Goal: Task Accomplishment & Management: Manage account settings

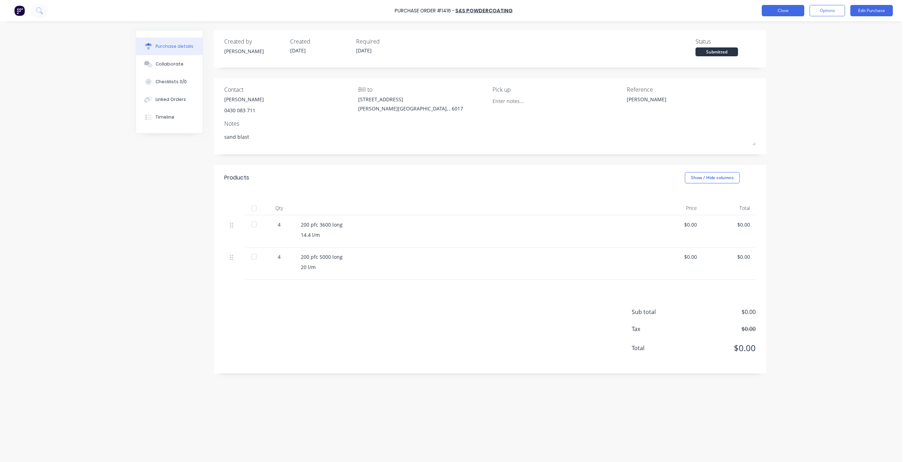
click at [776, 12] on button "Close" at bounding box center [782, 10] width 42 height 11
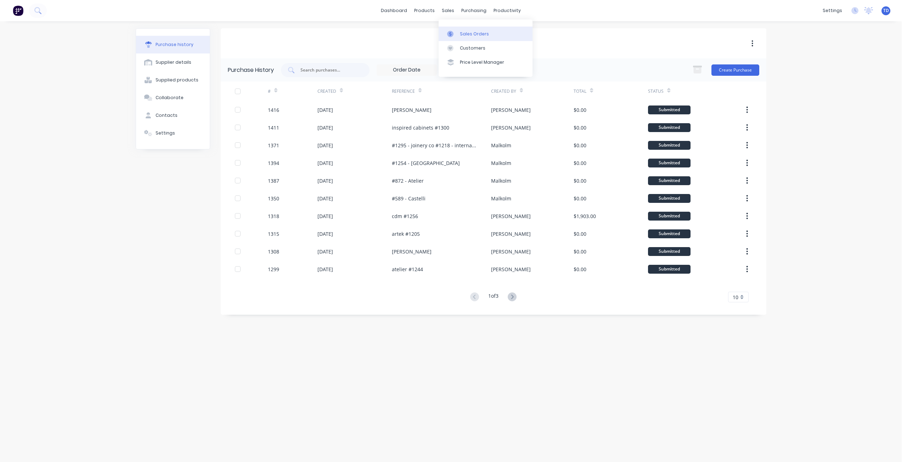
click at [455, 33] on div at bounding box center [452, 34] width 11 height 6
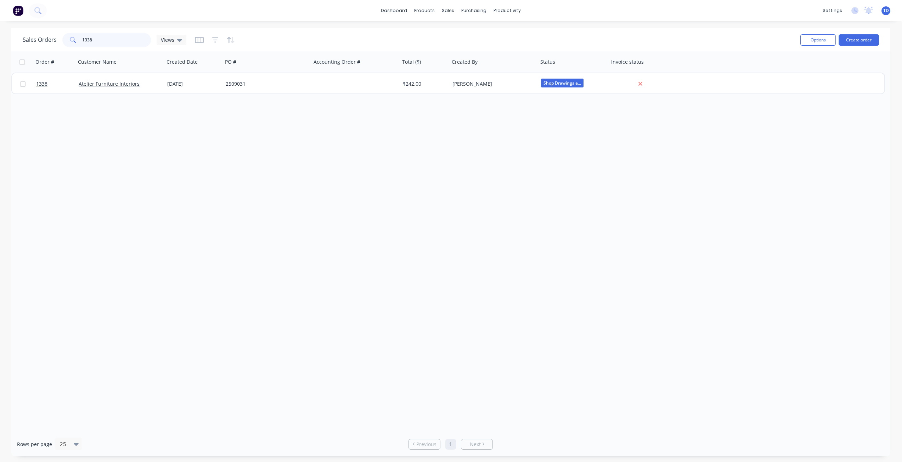
drag, startPoint x: 86, startPoint y: 40, endPoint x: 33, endPoint y: 38, distance: 52.5
click at [33, 38] on div "Sales Orders 1338 Views" at bounding box center [105, 40] width 164 height 14
drag, startPoint x: 101, startPoint y: 41, endPoint x: 55, endPoint y: 39, distance: 45.8
click at [47, 40] on div "Sales Orders 1338 Views" at bounding box center [105, 40] width 164 height 14
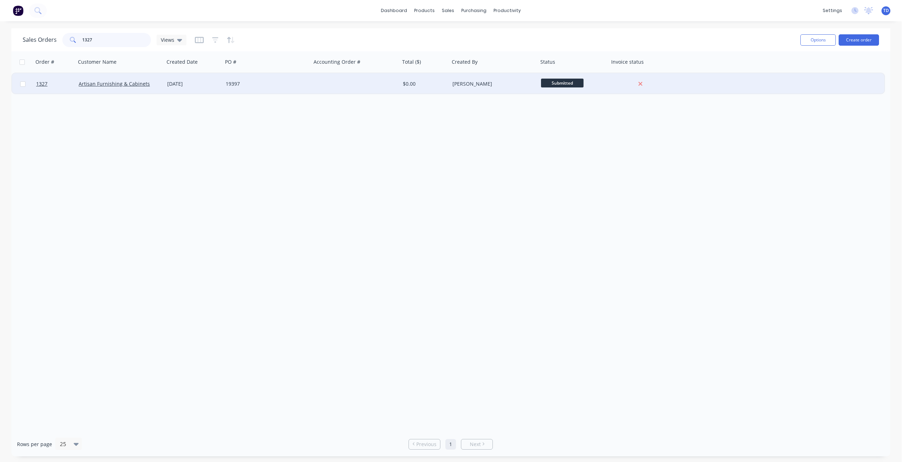
type input "1327"
click at [194, 82] on div "[DATE]" at bounding box center [193, 83] width 53 height 7
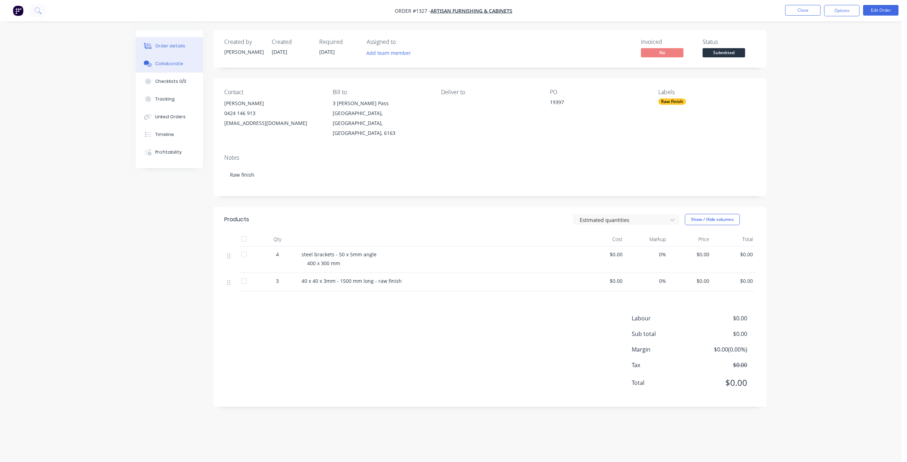
click at [161, 62] on div "Collaborate" at bounding box center [169, 64] width 28 height 6
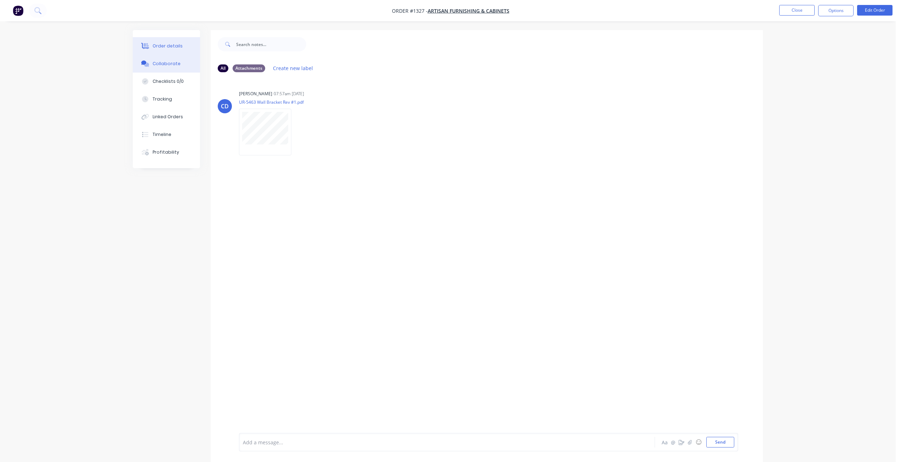
click at [159, 43] on button "Order details" at bounding box center [166, 46] width 67 height 18
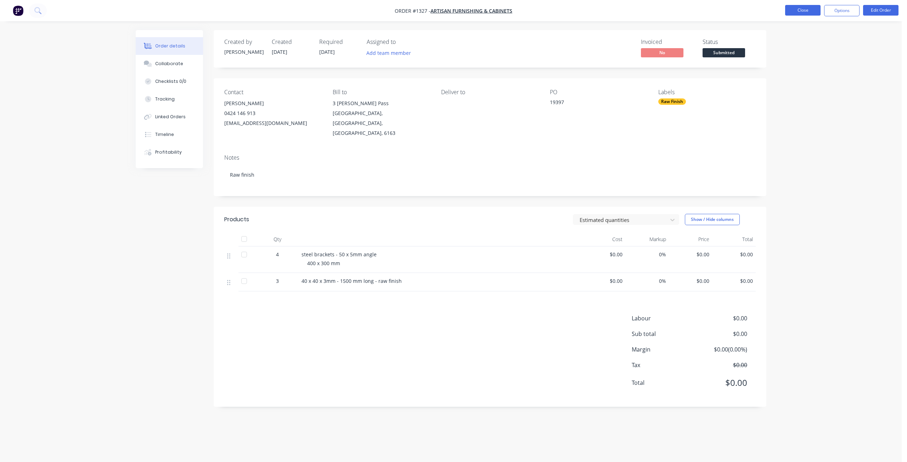
click at [792, 13] on button "Close" at bounding box center [802, 10] width 35 height 11
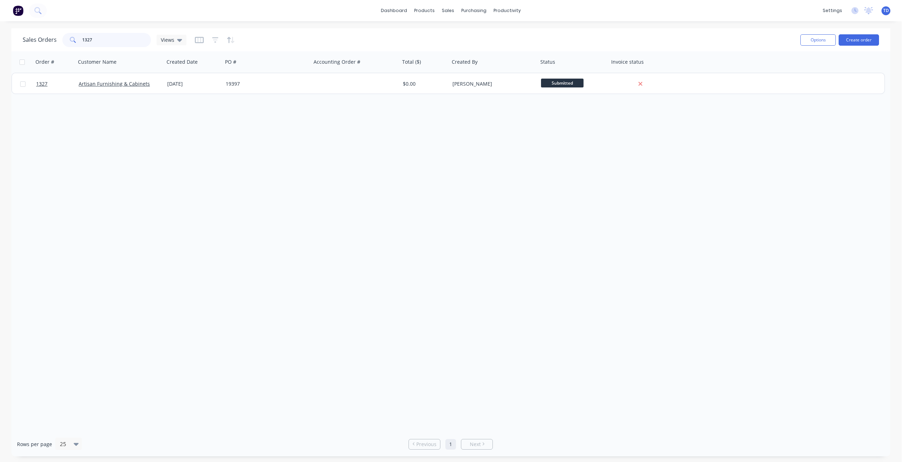
drag, startPoint x: 89, startPoint y: 39, endPoint x: 92, endPoint y: 36, distance: 4.3
click at [92, 36] on input "1327" at bounding box center [116, 40] width 69 height 14
click at [93, 39] on input "1327" at bounding box center [116, 40] width 69 height 14
click at [90, 39] on input "1327" at bounding box center [116, 40] width 69 height 14
click at [91, 39] on input "1327" at bounding box center [116, 40] width 69 height 14
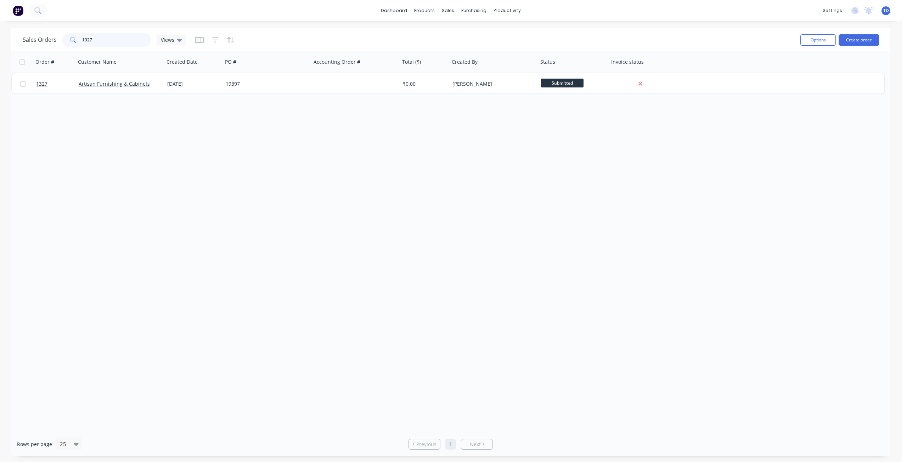
click at [91, 39] on input "1327" at bounding box center [116, 40] width 69 height 14
click at [92, 39] on input "1327" at bounding box center [116, 40] width 69 height 14
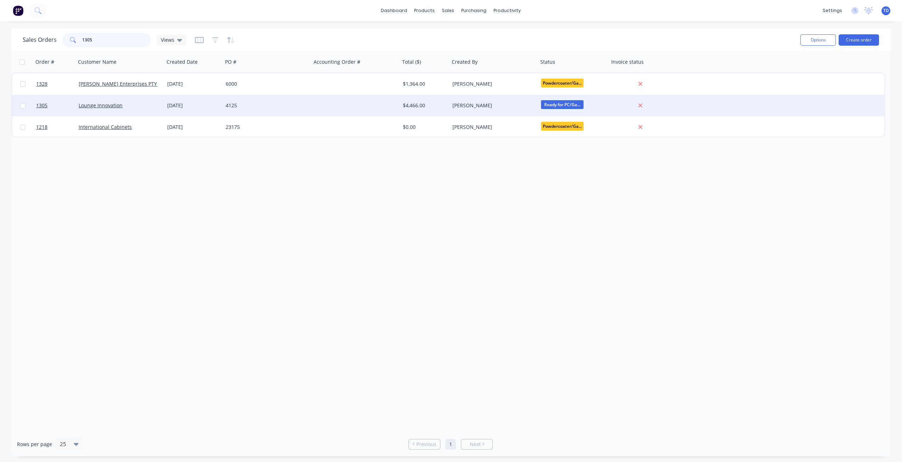
type input "1305"
click at [219, 106] on div "[DATE]" at bounding box center [193, 105] width 53 height 7
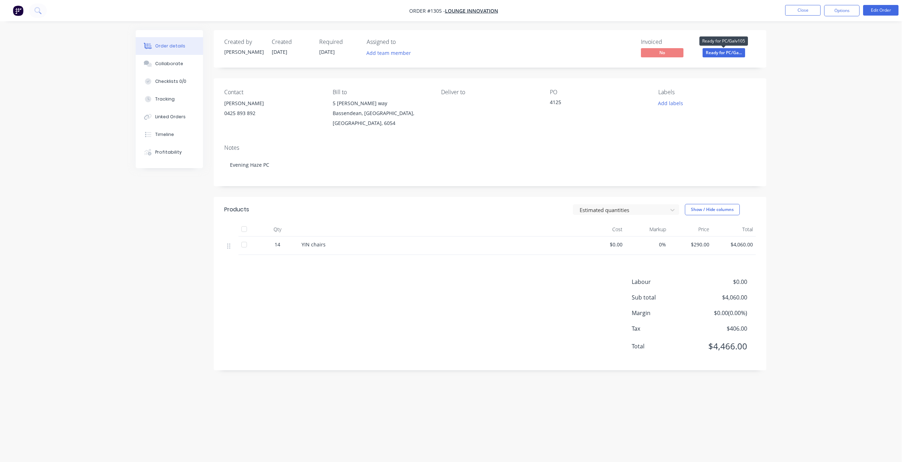
click at [727, 55] on span "Ready for PC/Ga..." at bounding box center [723, 52] width 42 height 9
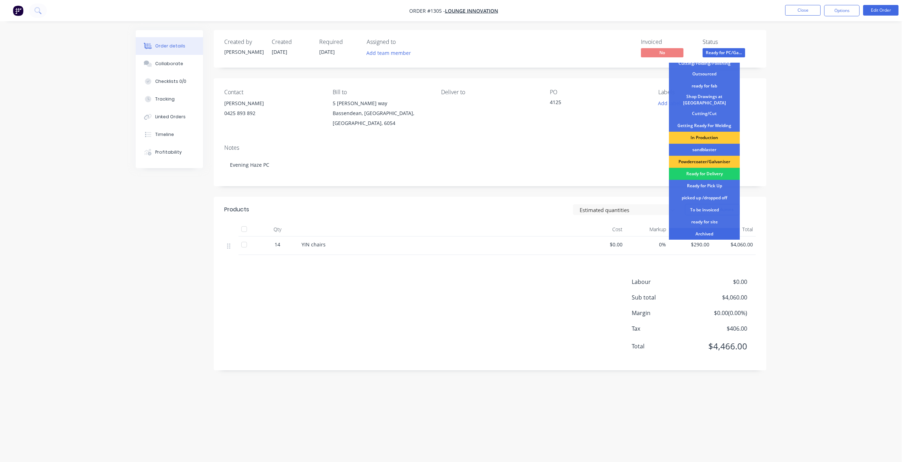
scroll to position [91, 0]
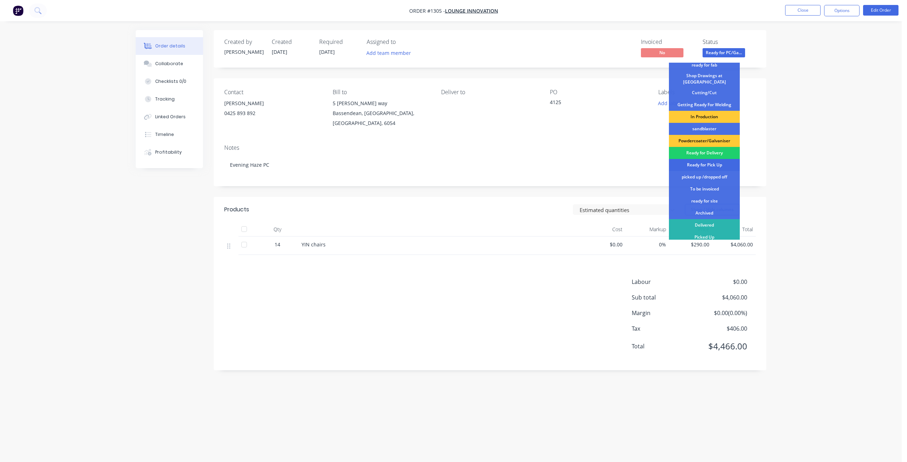
click at [709, 161] on div "Ready for Pick Up" at bounding box center [704, 165] width 71 height 12
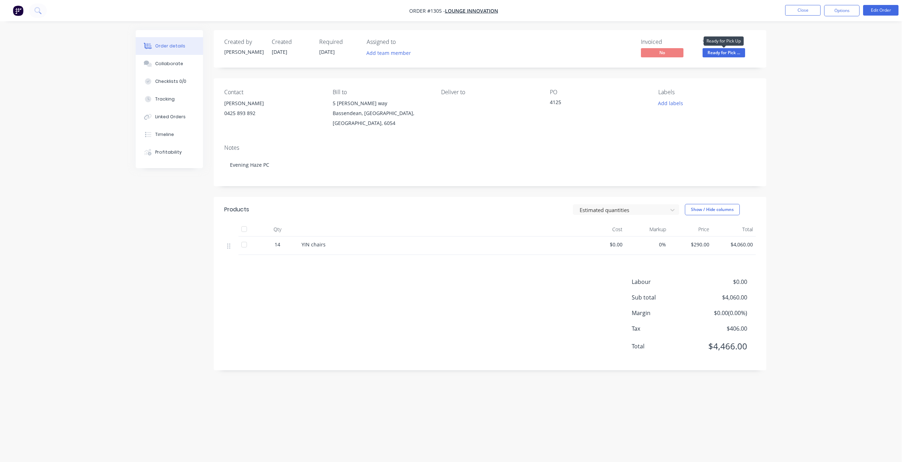
click at [725, 50] on span "Ready for Pick ..." at bounding box center [723, 52] width 42 height 9
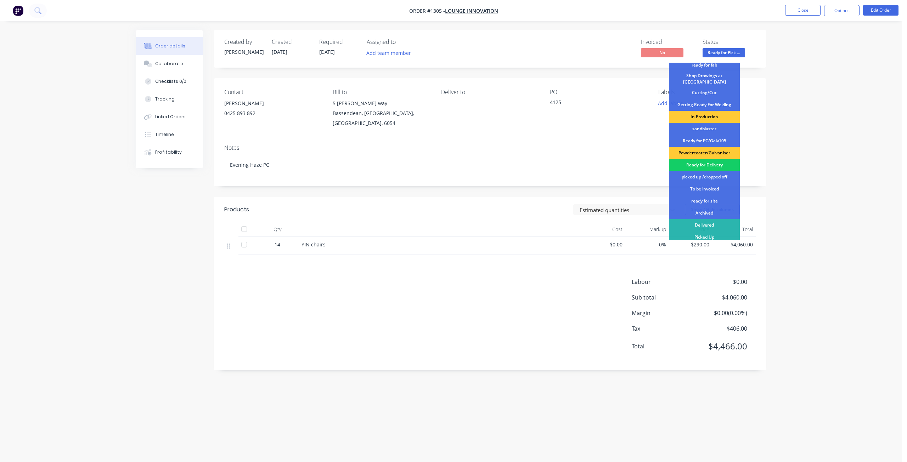
click at [703, 160] on div "Ready for Delivery" at bounding box center [704, 165] width 71 height 12
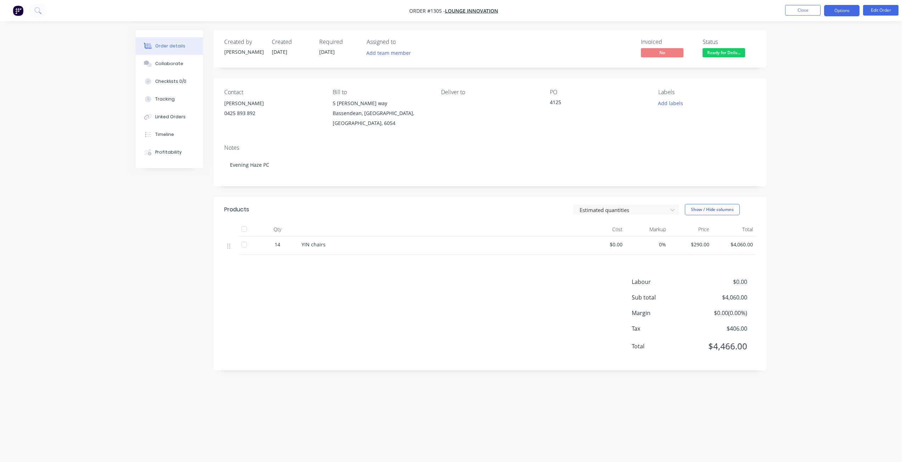
click at [833, 9] on button "Options" at bounding box center [841, 10] width 35 height 11
click at [812, 103] on div "Delivery Docket" at bounding box center [820, 100] width 65 height 10
click at [814, 73] on div "Without pricing" at bounding box center [820, 71] width 65 height 10
